Goal: Task Accomplishment & Management: Complete application form

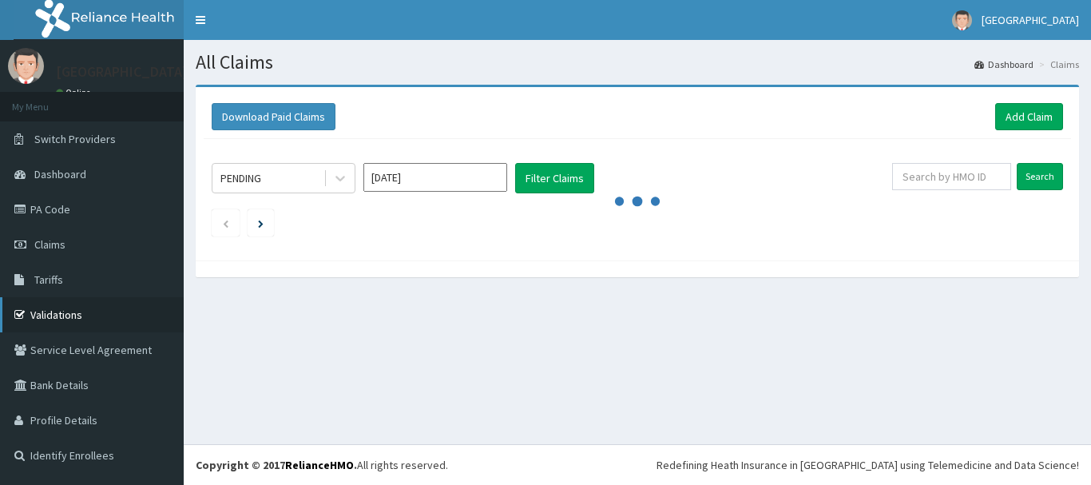
click at [57, 314] on link "Validations" at bounding box center [92, 314] width 184 height 35
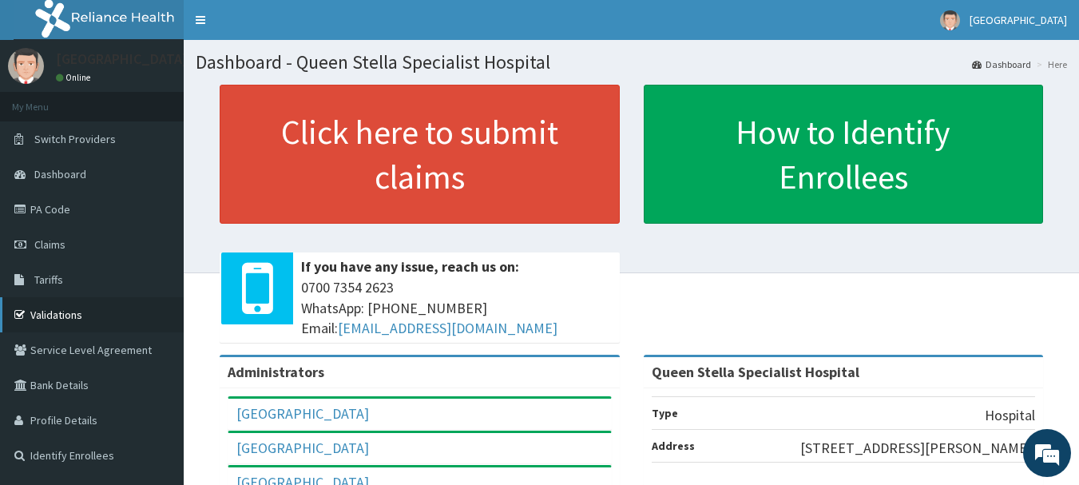
click at [52, 308] on link "Validations" at bounding box center [92, 314] width 184 height 35
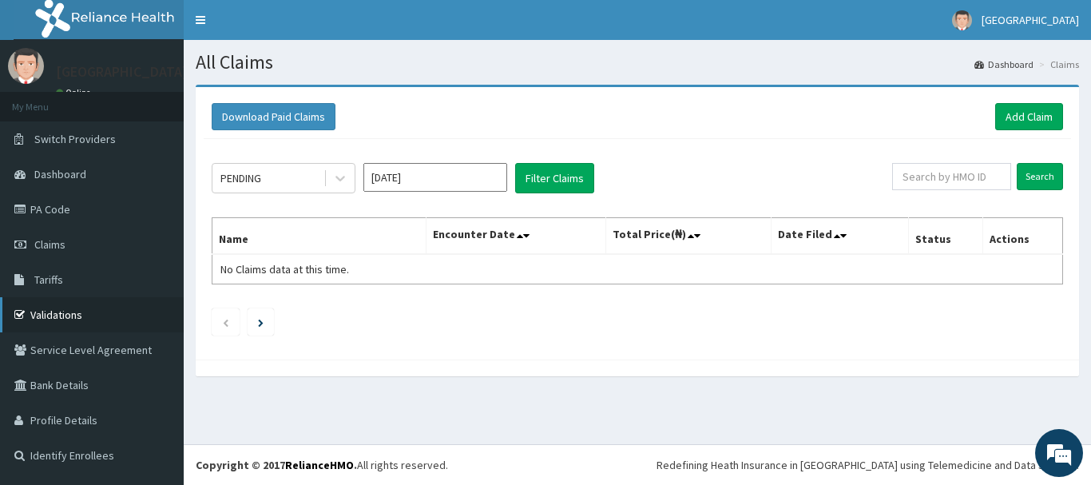
click at [44, 318] on link "Validations" at bounding box center [92, 314] width 184 height 35
click at [1031, 114] on link "Add Claim" at bounding box center [1029, 116] width 68 height 27
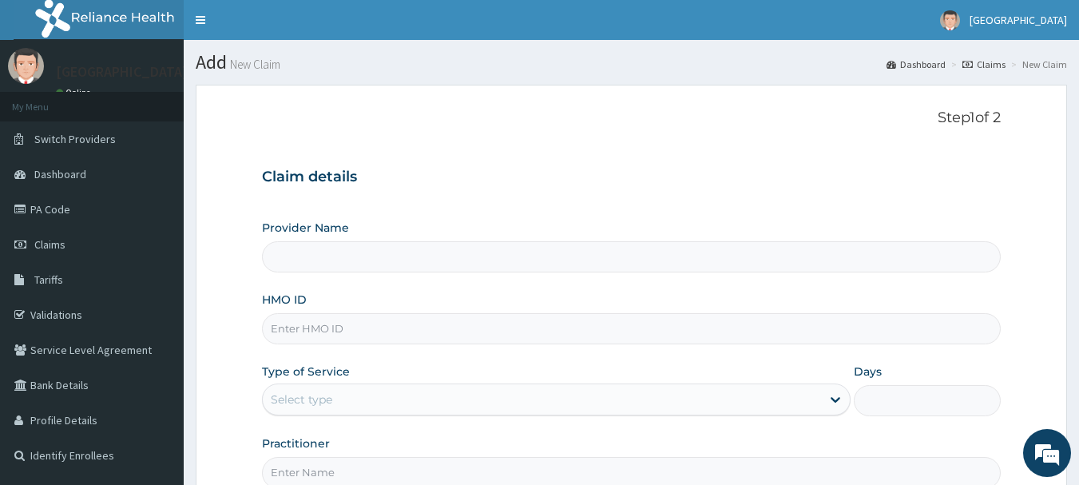
scroll to position [172, 0]
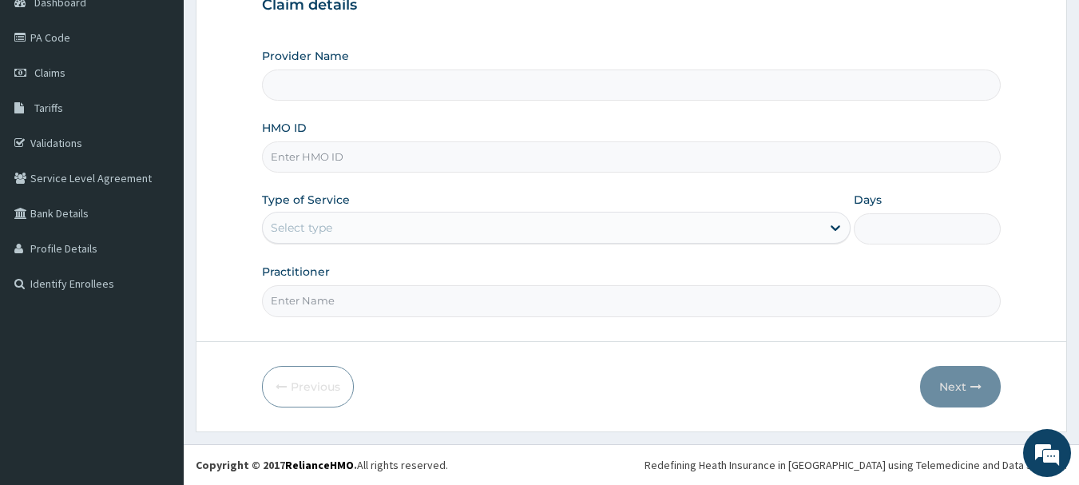
type input "Queen Stella Specialist Hospital"
click at [377, 161] on input "HMO ID" at bounding box center [632, 156] width 740 height 31
type input "GIA/10022/B"
paste input "GIA/10022/B"
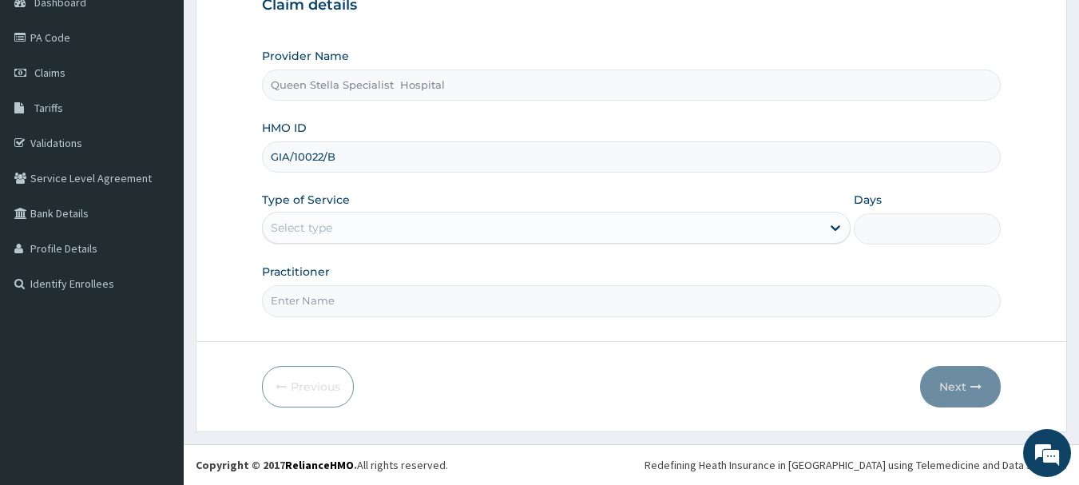
type input "GIA/10022/B"
click at [458, 243] on div "Select type" at bounding box center [556, 228] width 589 height 32
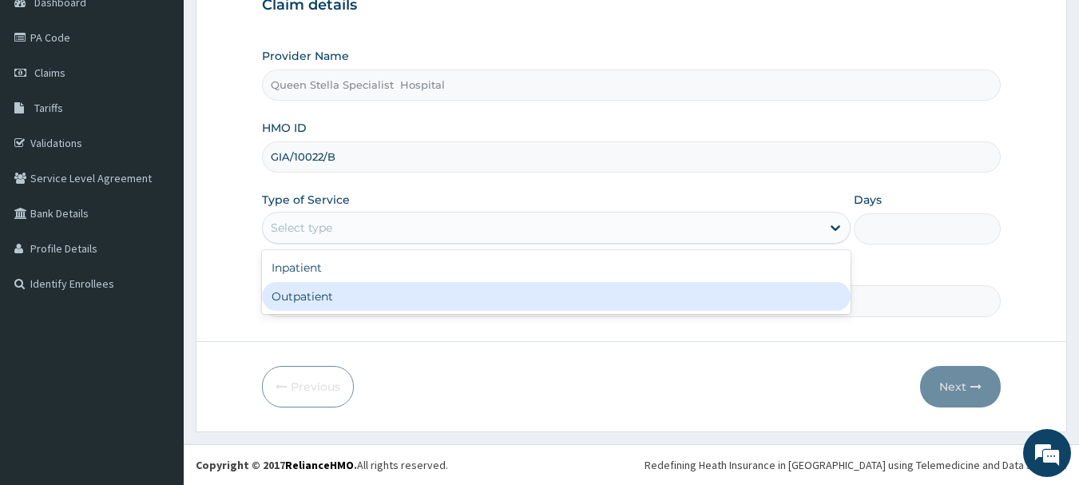
click at [454, 297] on div "Outpatient" at bounding box center [556, 296] width 589 height 29
type input "1"
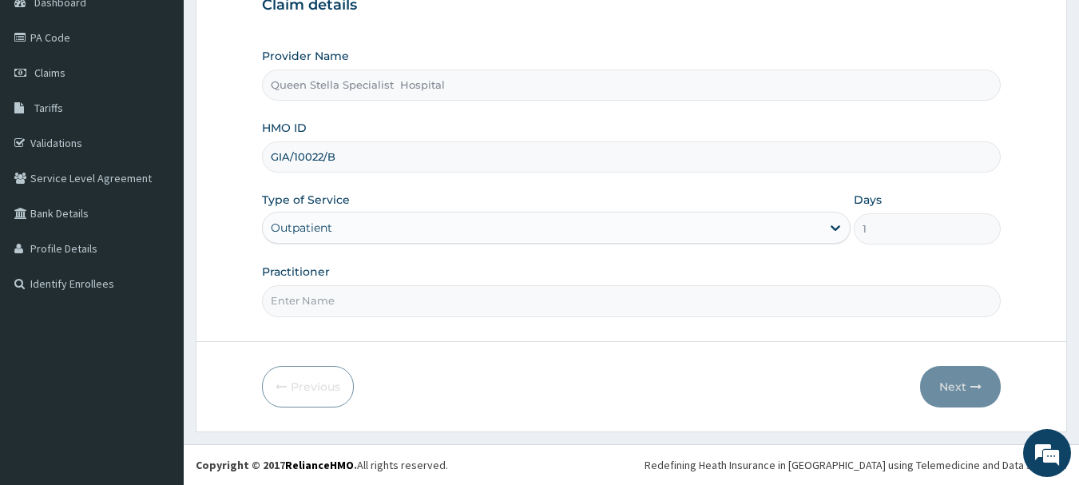
click at [449, 306] on input "Practitioner" at bounding box center [632, 300] width 740 height 31
type input "[PERSON_NAME]"
click at [952, 391] on button "Next" at bounding box center [960, 387] width 81 height 42
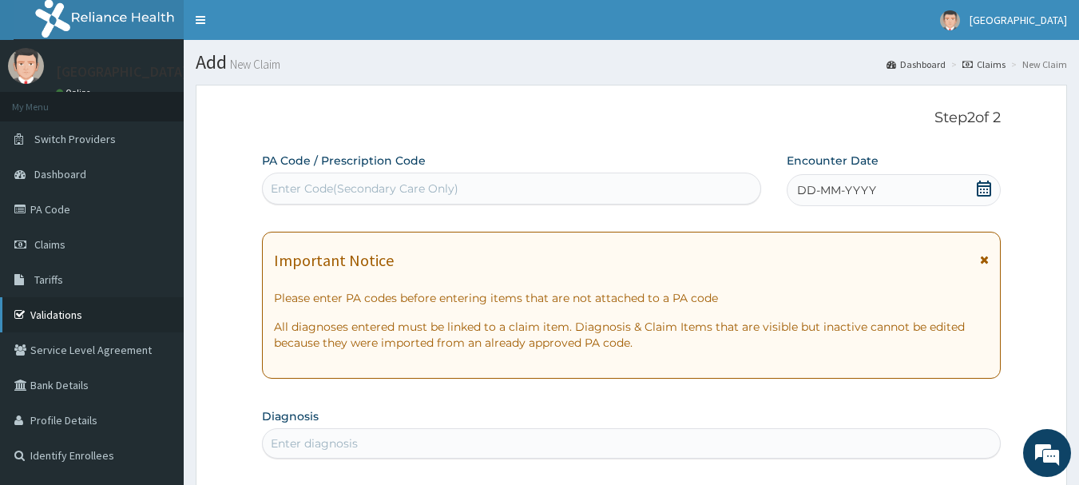
click at [54, 312] on link "Validations" at bounding box center [92, 314] width 184 height 35
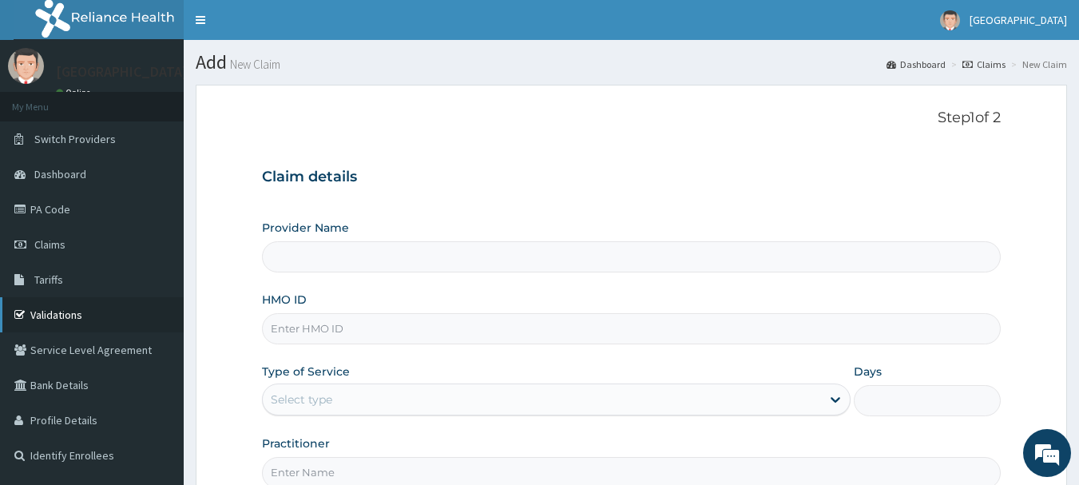
click at [55, 316] on link "Validations" at bounding box center [92, 314] width 184 height 35
